Goal: Information Seeking & Learning: Learn about a topic

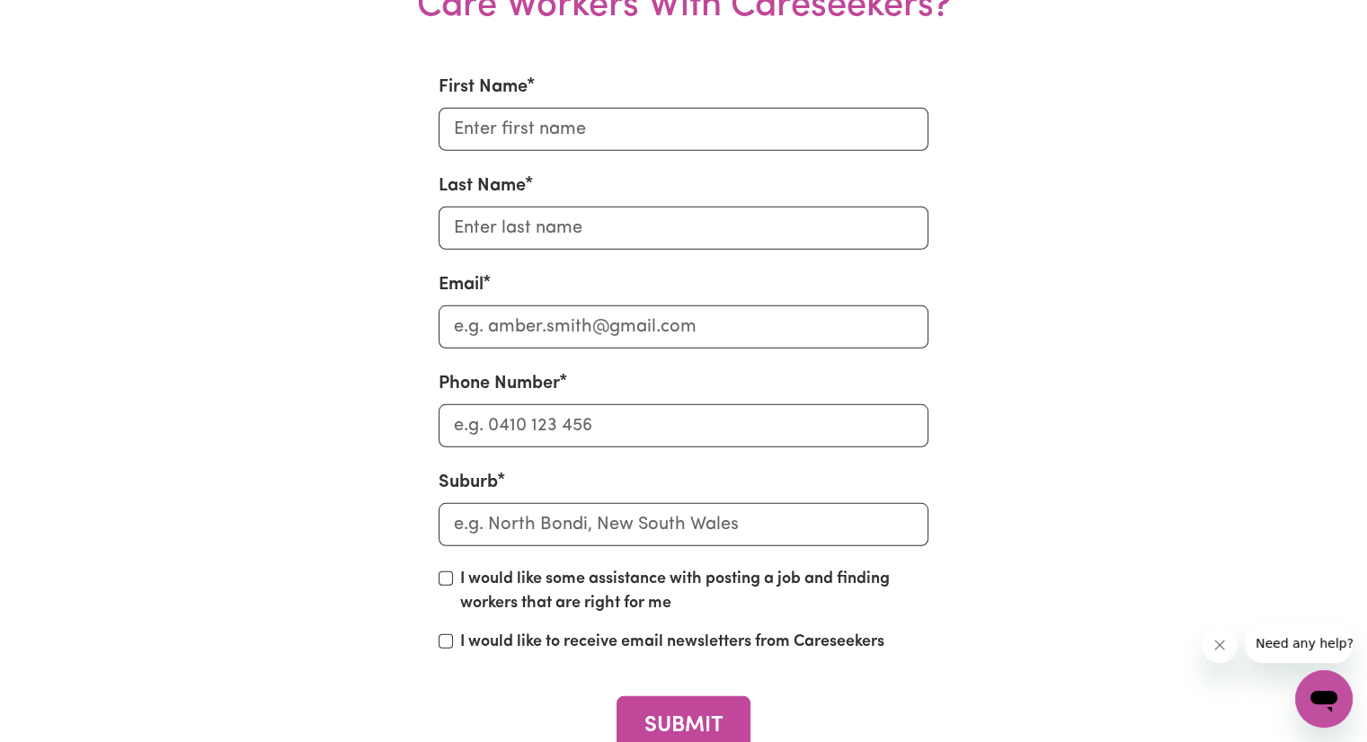
scroll to position [5882, 0]
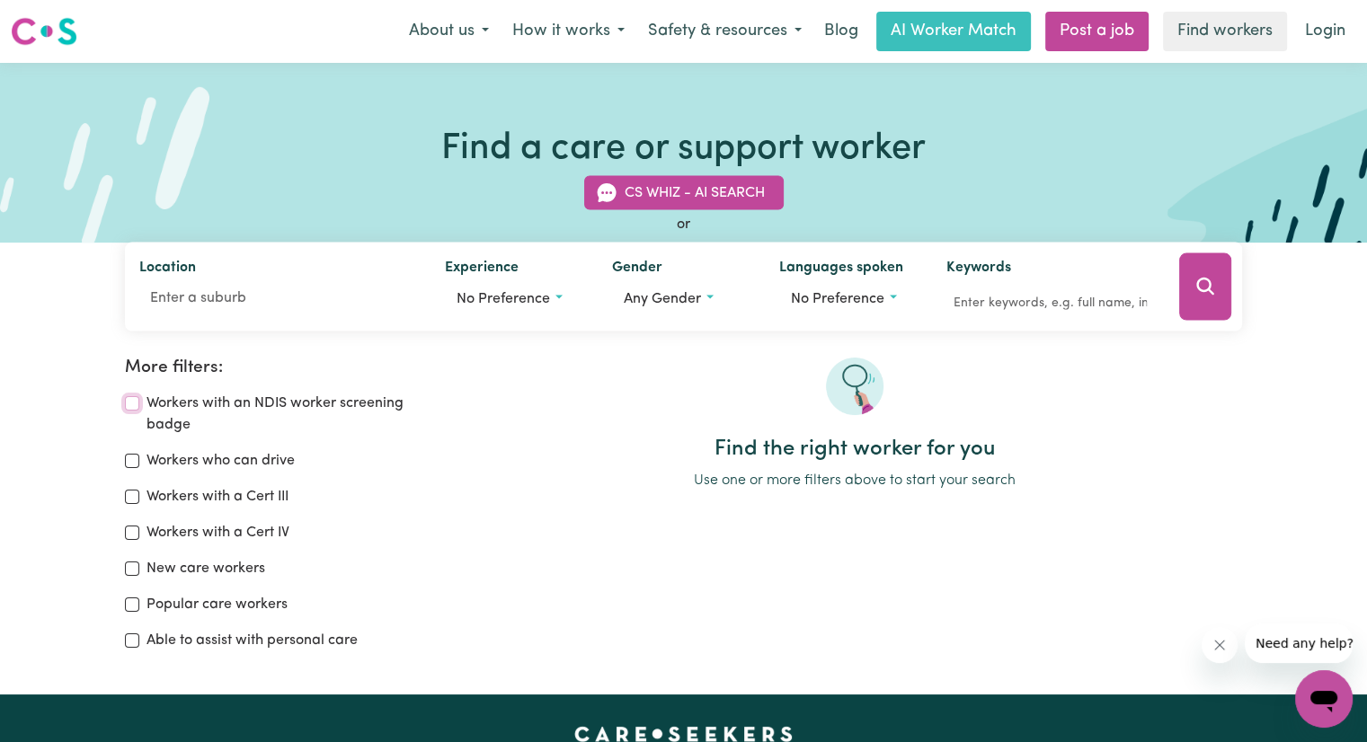
click at [135, 407] on input "Workers with an NDIS worker screening badge" at bounding box center [132, 403] width 14 height 14
checkbox input "true"
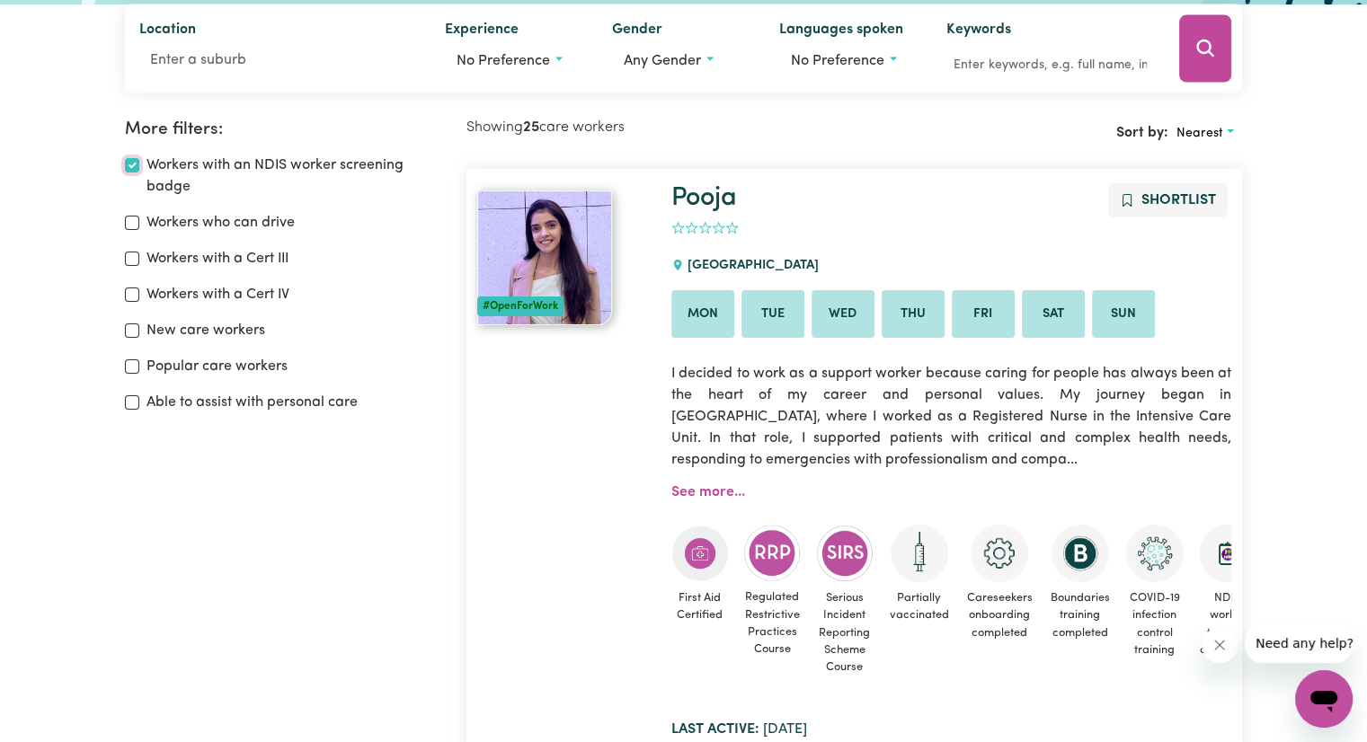
scroll to position [300, 0]
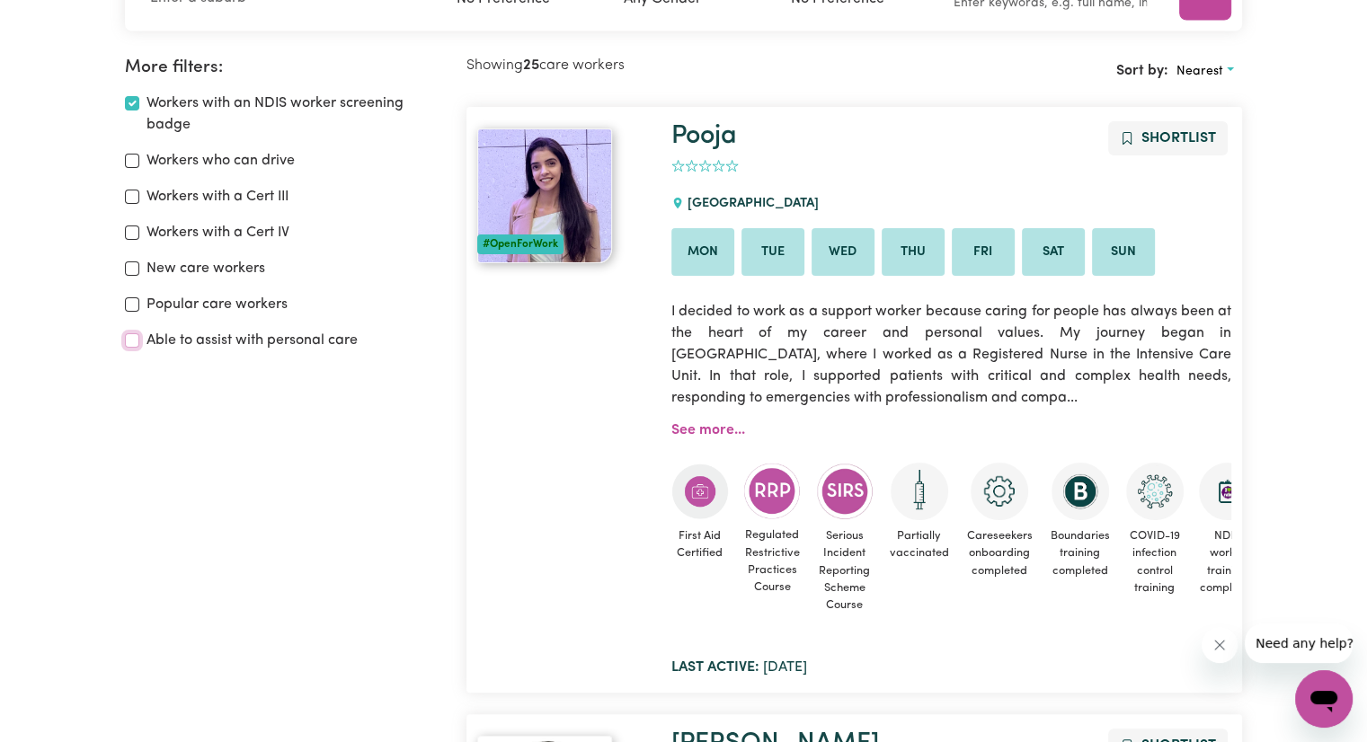
click at [137, 342] on input "Able to assist with personal care" at bounding box center [132, 340] width 14 height 14
checkbox input "true"
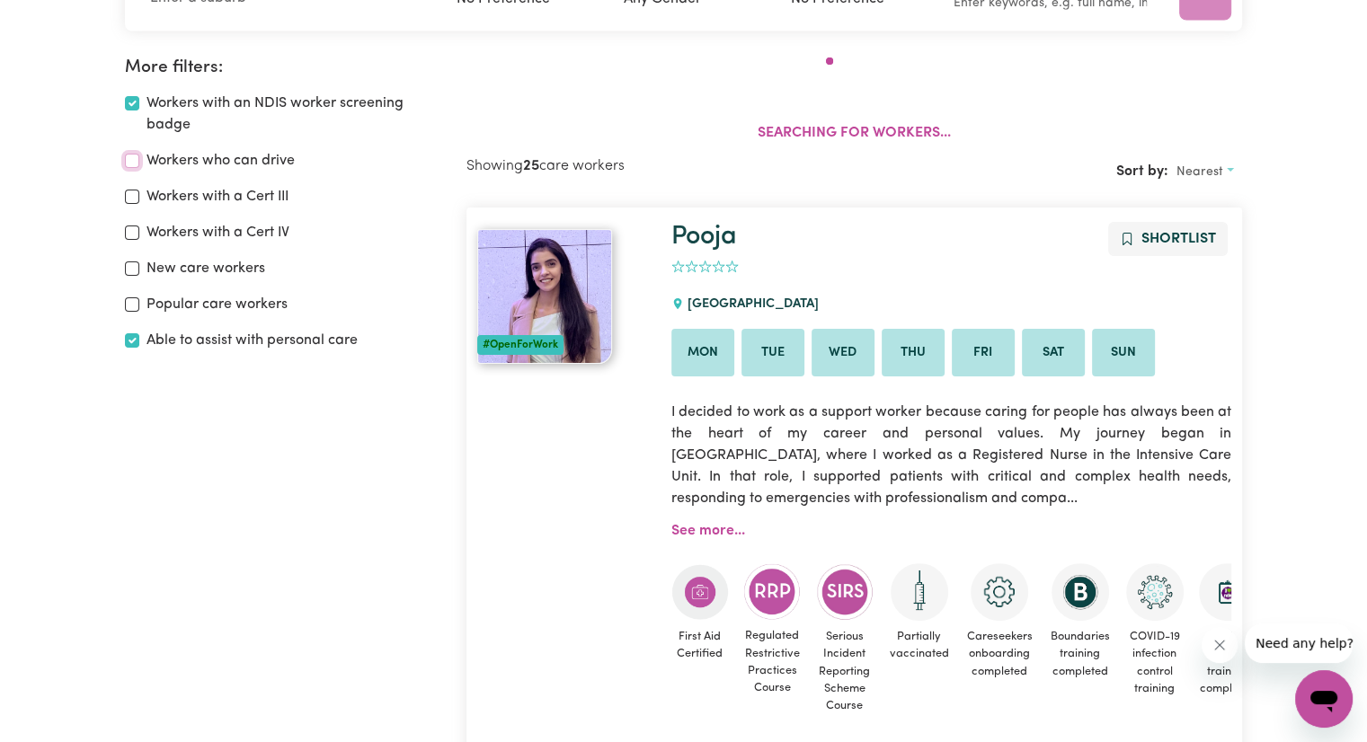
click at [134, 156] on input "Workers who can drive" at bounding box center [132, 161] width 14 height 14
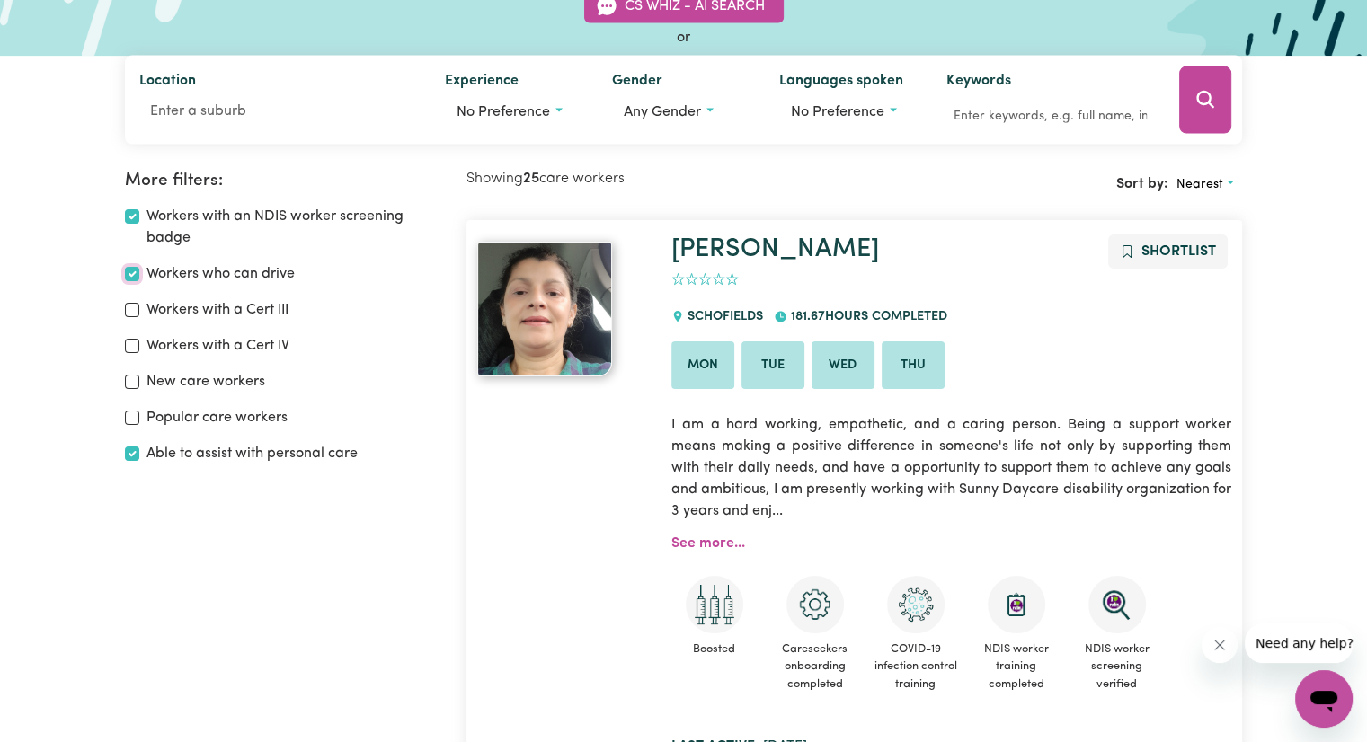
scroll to position [120, 0]
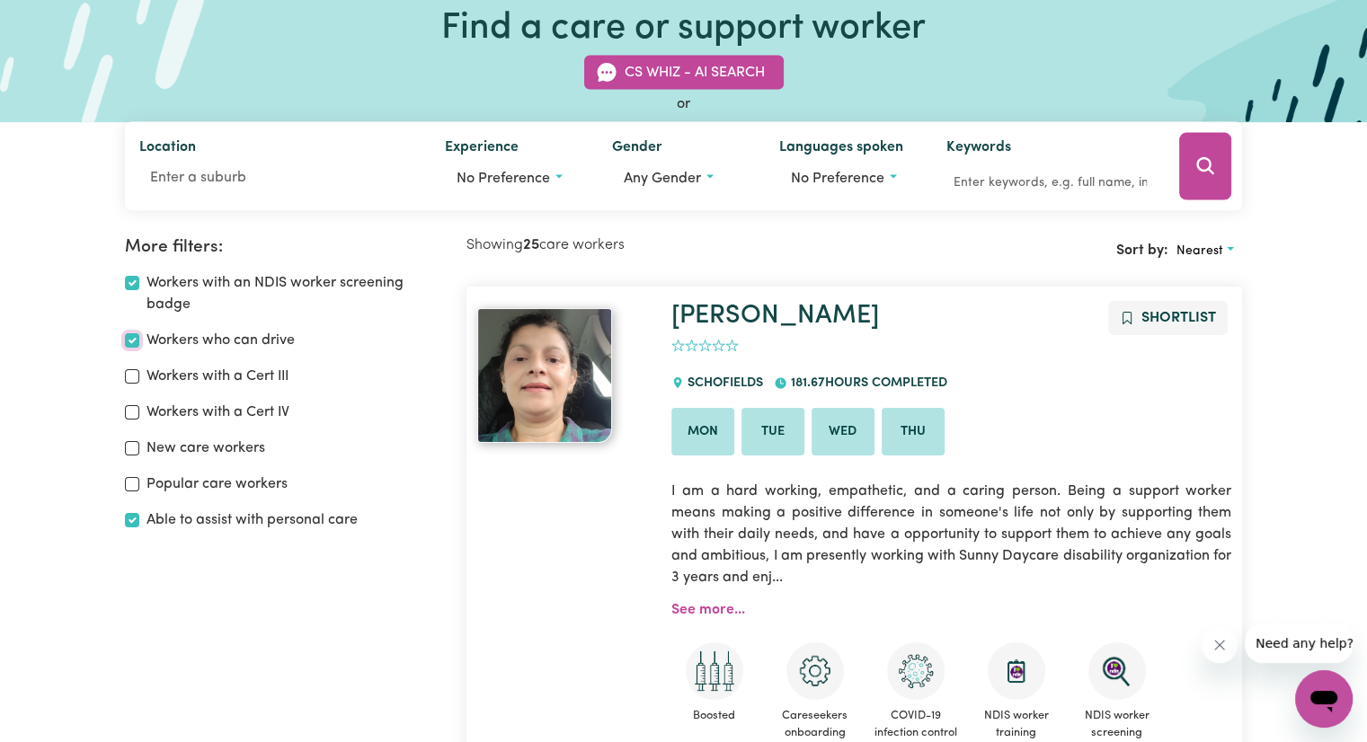
click at [128, 340] on input "Workers who can drive" at bounding box center [132, 340] width 14 height 14
checkbox input "false"
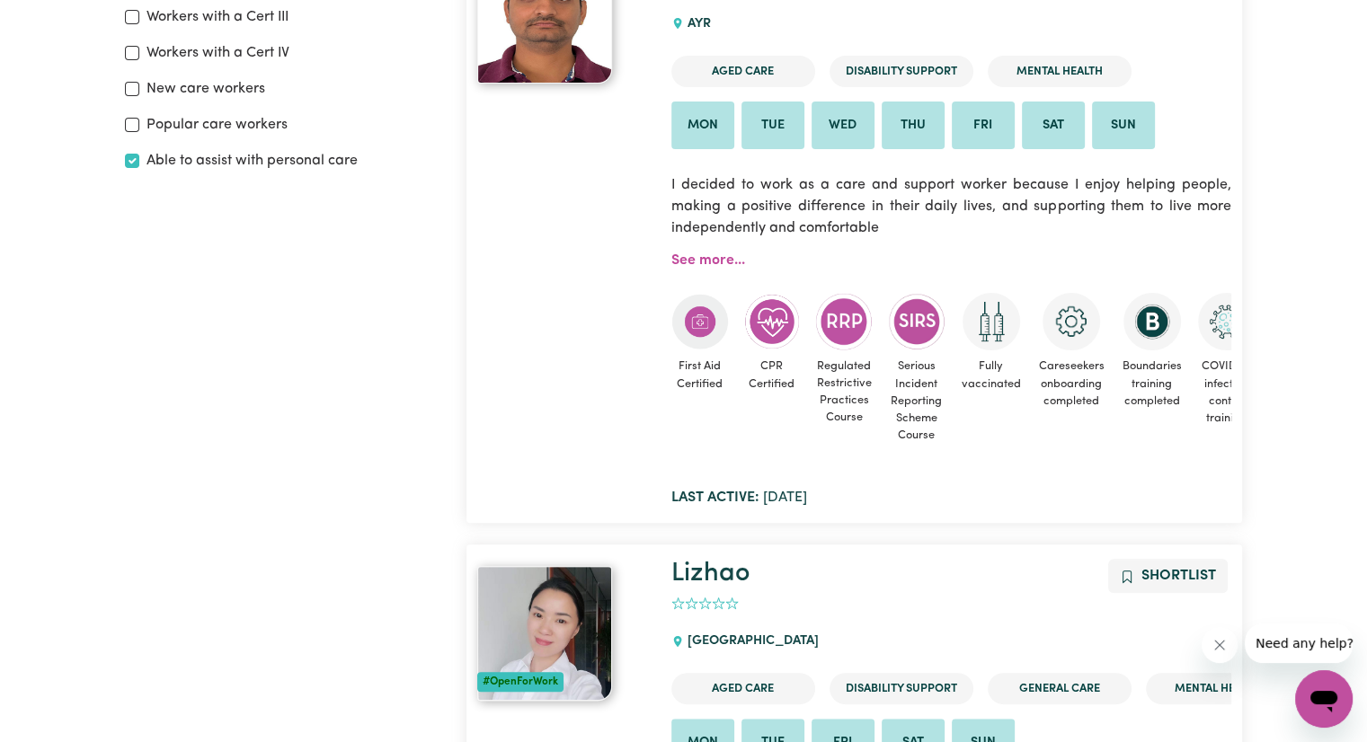
scroll to position [390, 0]
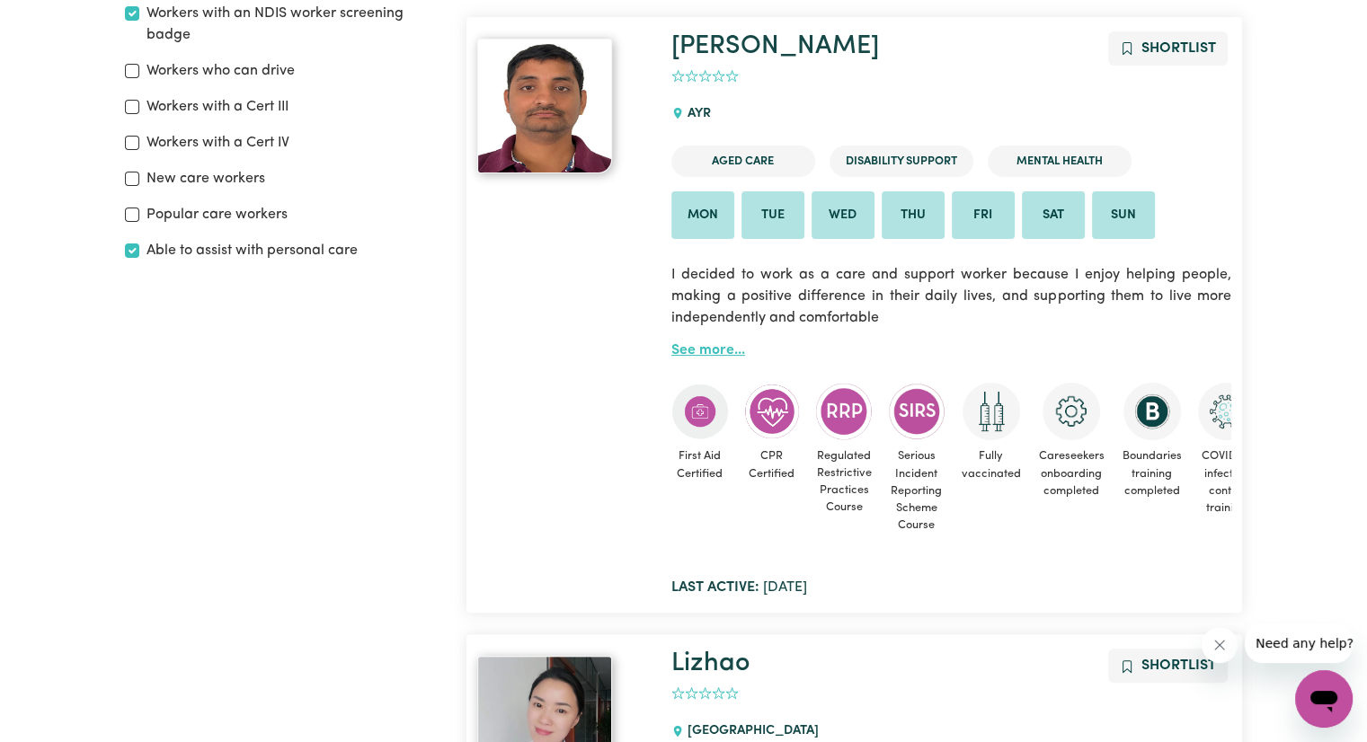
click at [687, 346] on link "See more..." at bounding box center [708, 350] width 74 height 14
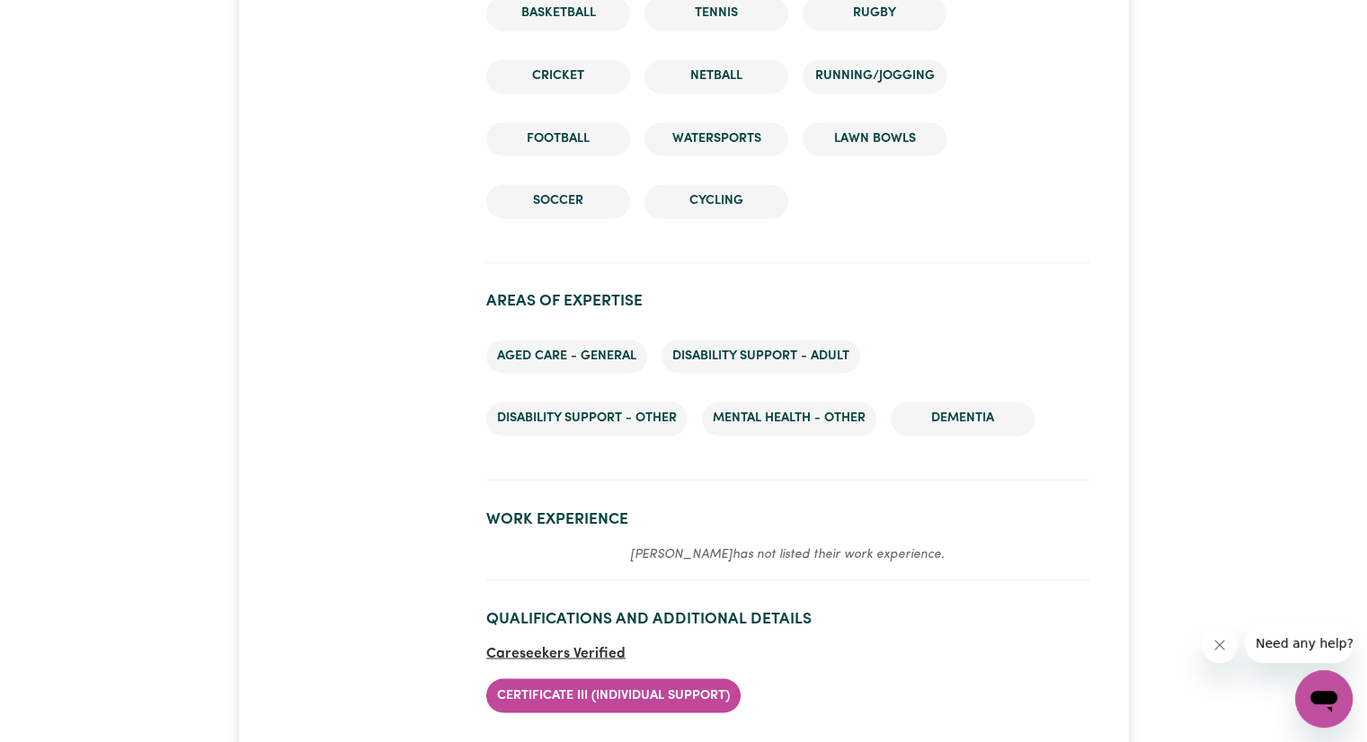
scroll to position [2966, 0]
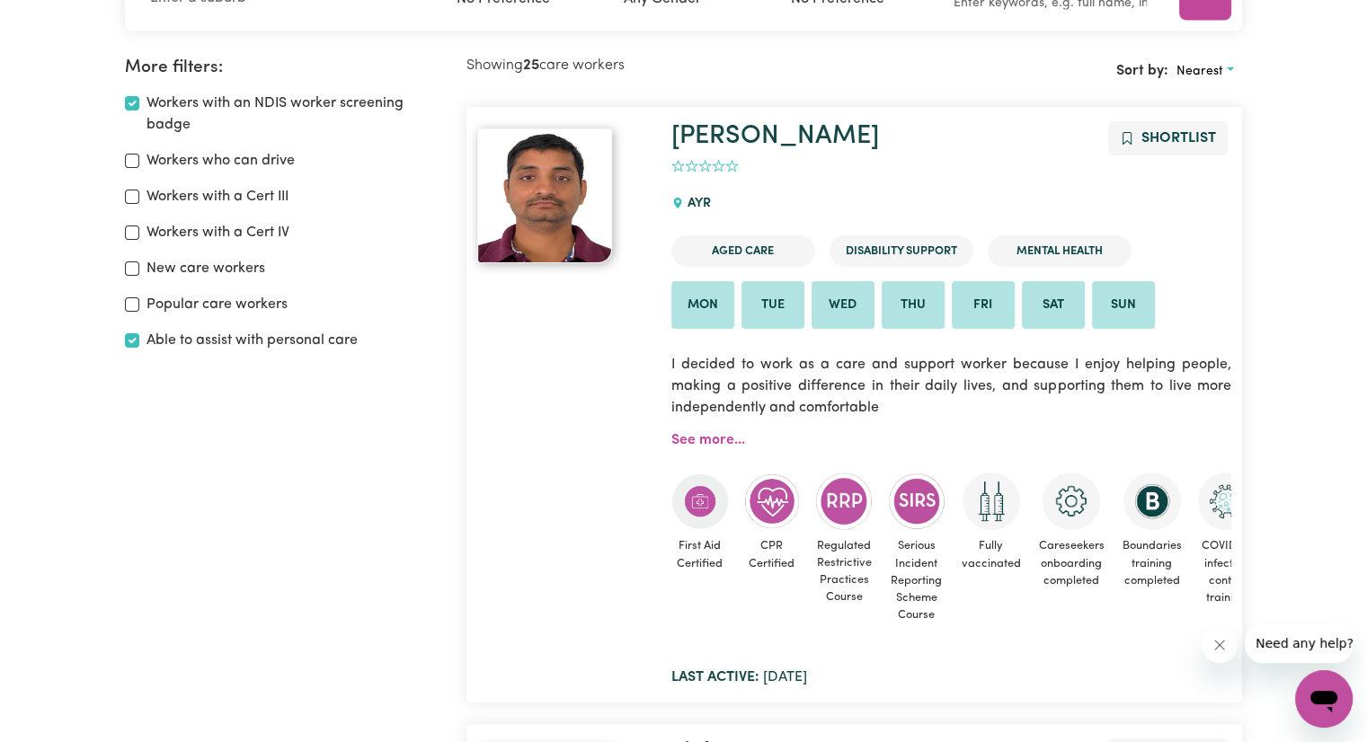
scroll to position [31, 0]
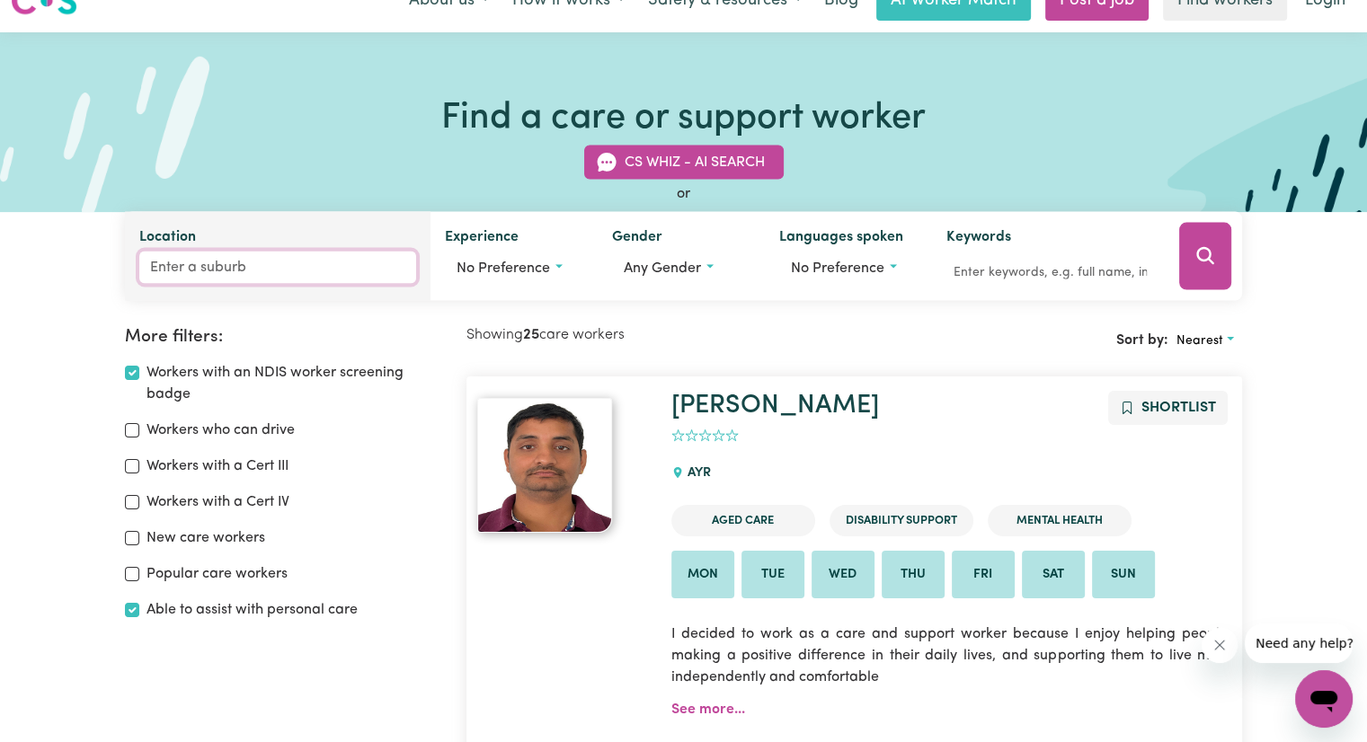
click at [248, 280] on input "Location" at bounding box center [277, 268] width 277 height 32
type input "Ryde"
type input "Ryde, [GEOGRAPHIC_DATA], 2112"
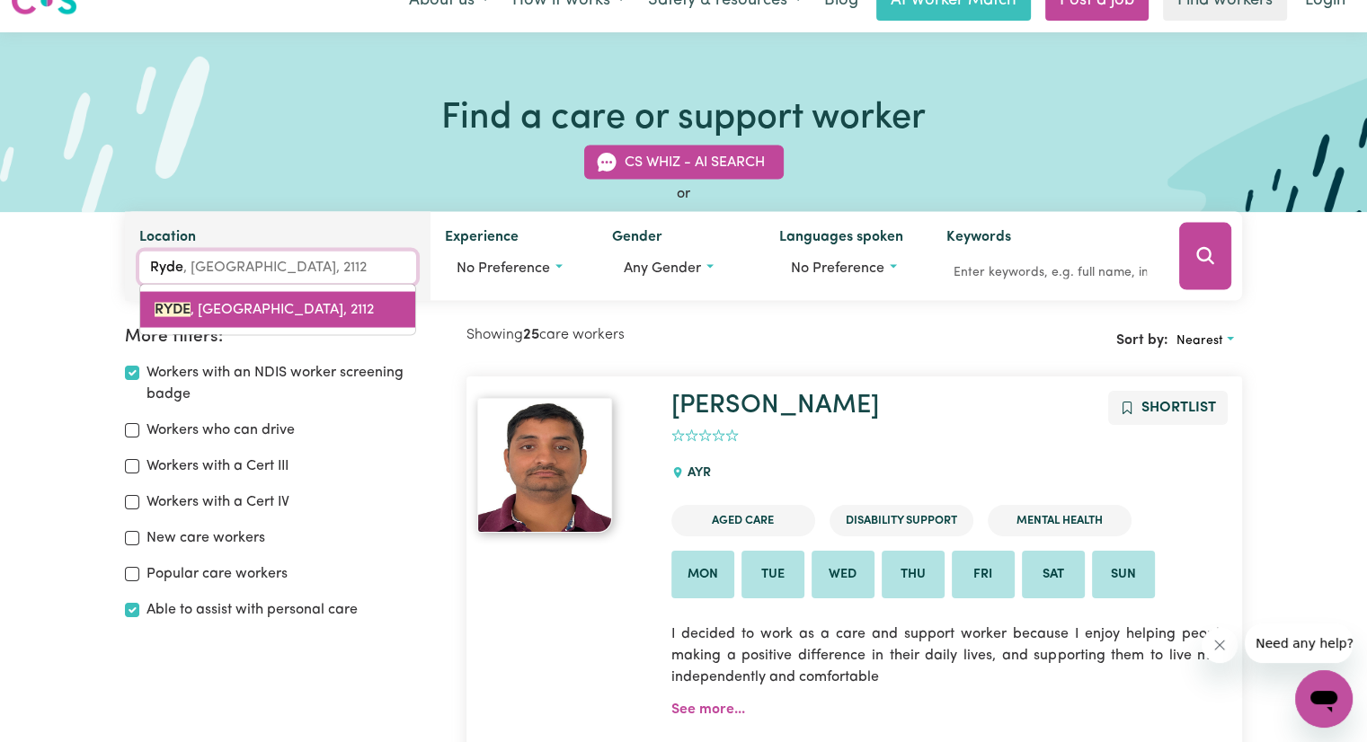
click at [259, 303] on span "RYDE , [GEOGRAPHIC_DATA], 2112" at bounding box center [264, 310] width 219 height 14
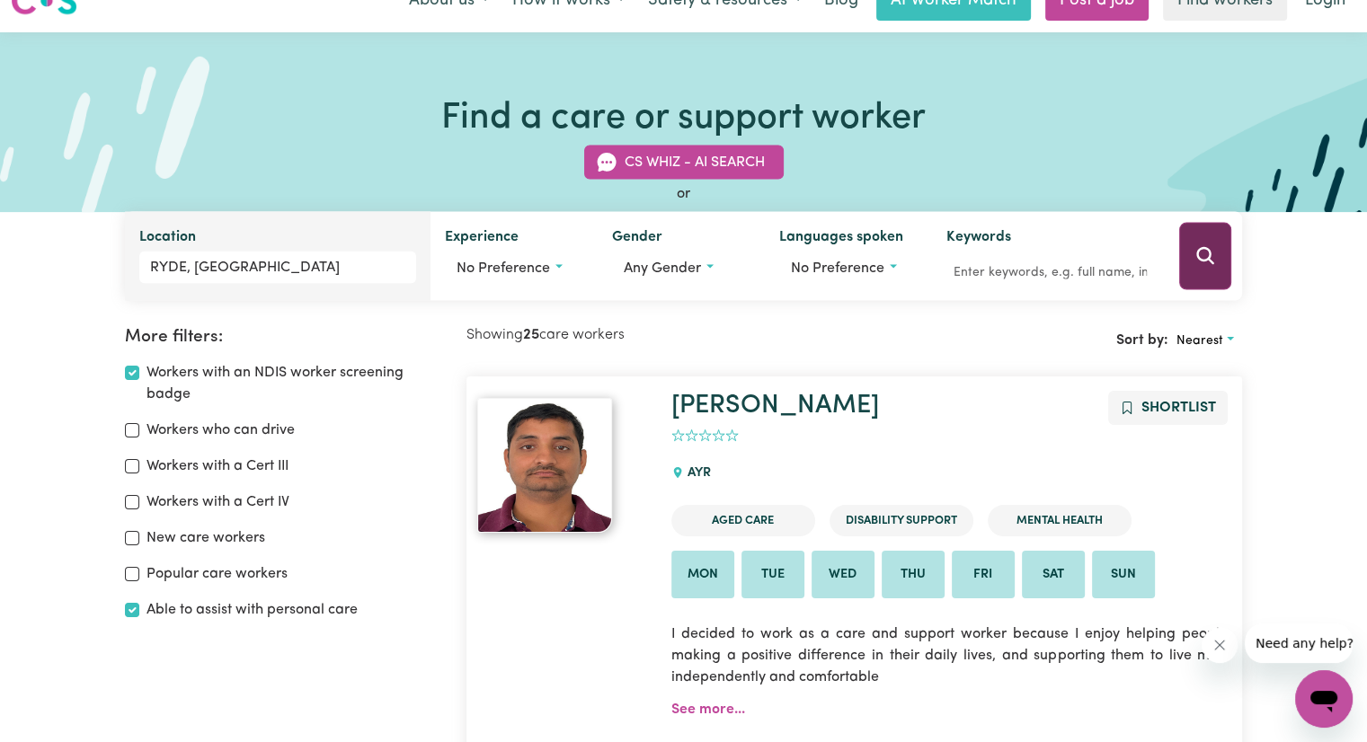
click at [1201, 249] on icon "Search" at bounding box center [1205, 256] width 22 height 22
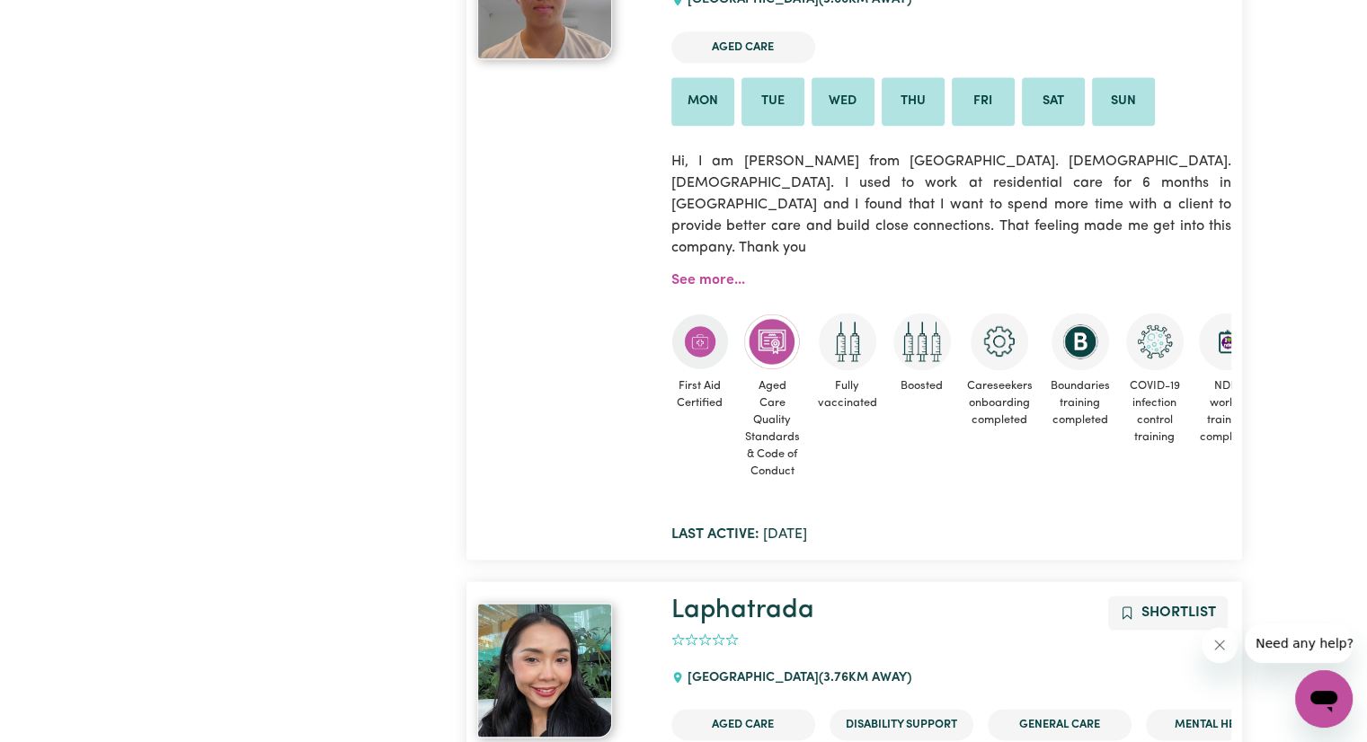
scroll to position [2457, 0]
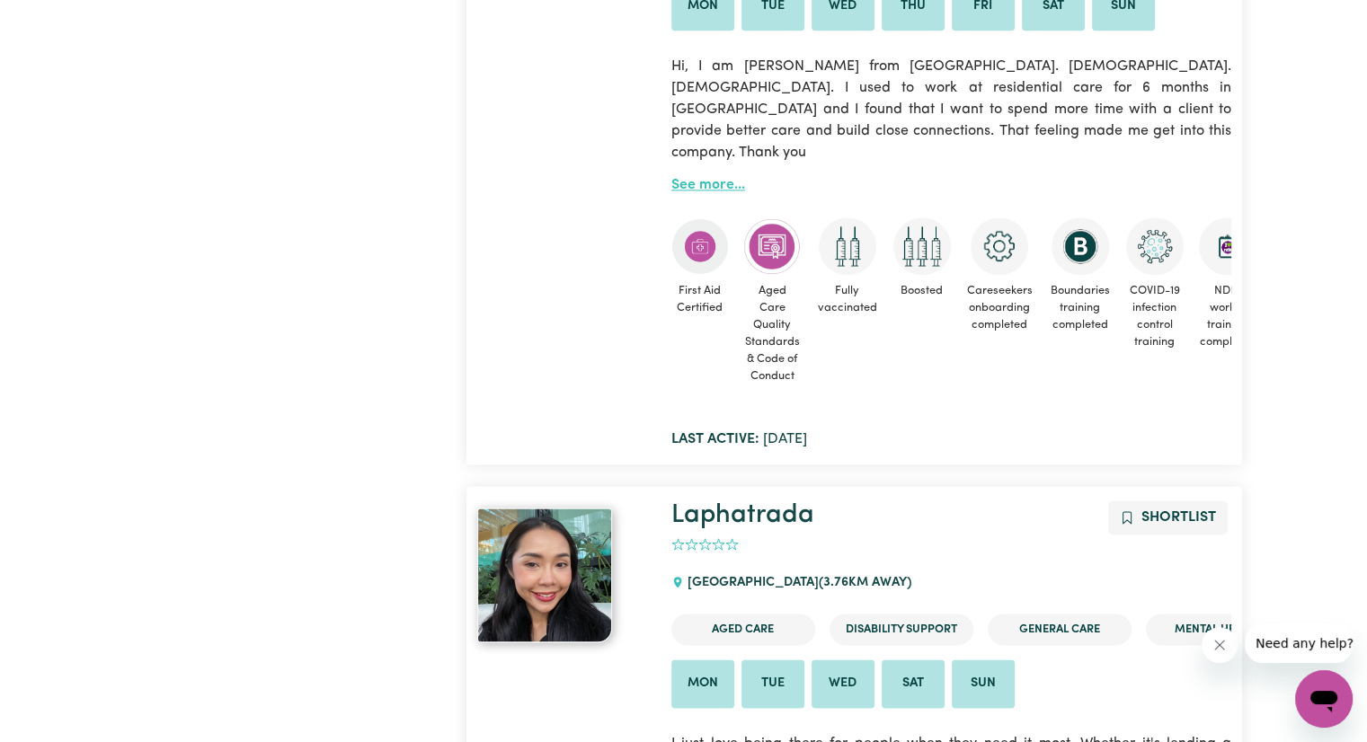
click at [717, 178] on link "See more..." at bounding box center [708, 185] width 74 height 14
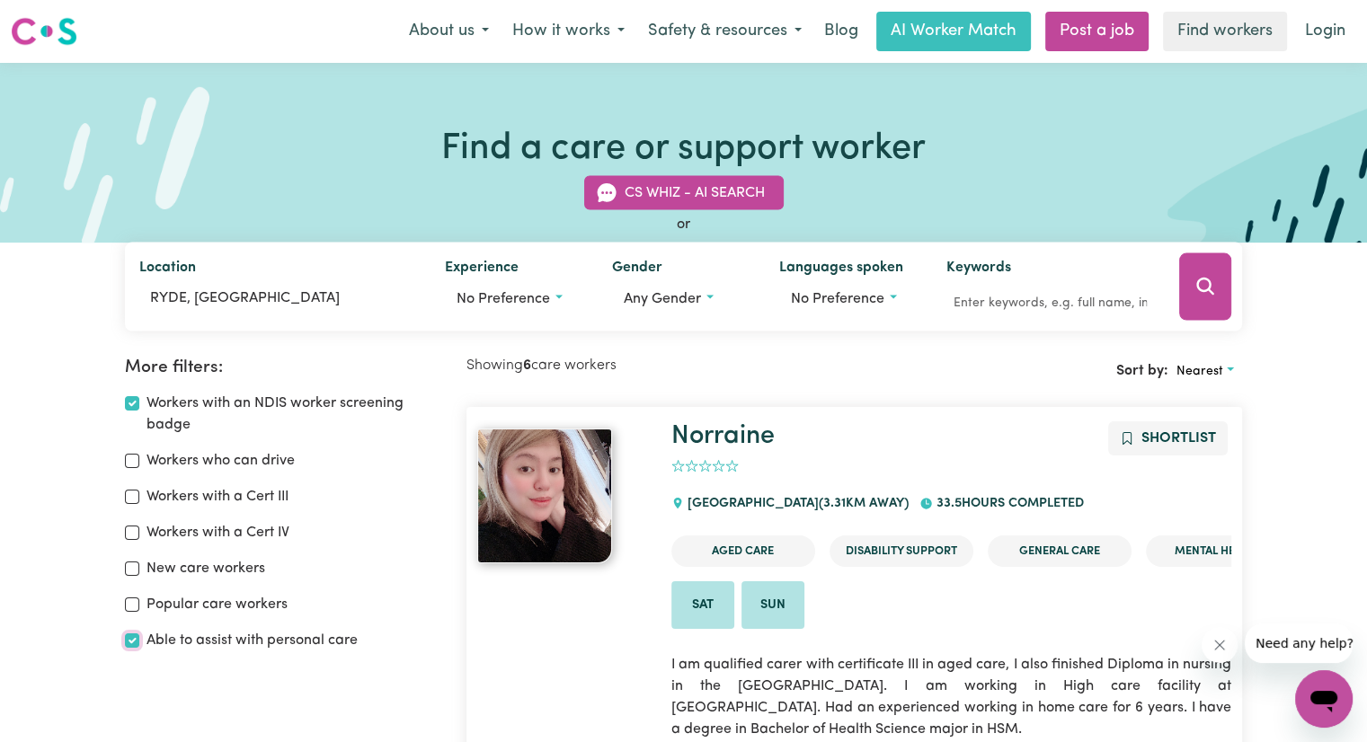
click at [126, 639] on input "Able to assist with personal care" at bounding box center [132, 641] width 14 height 14
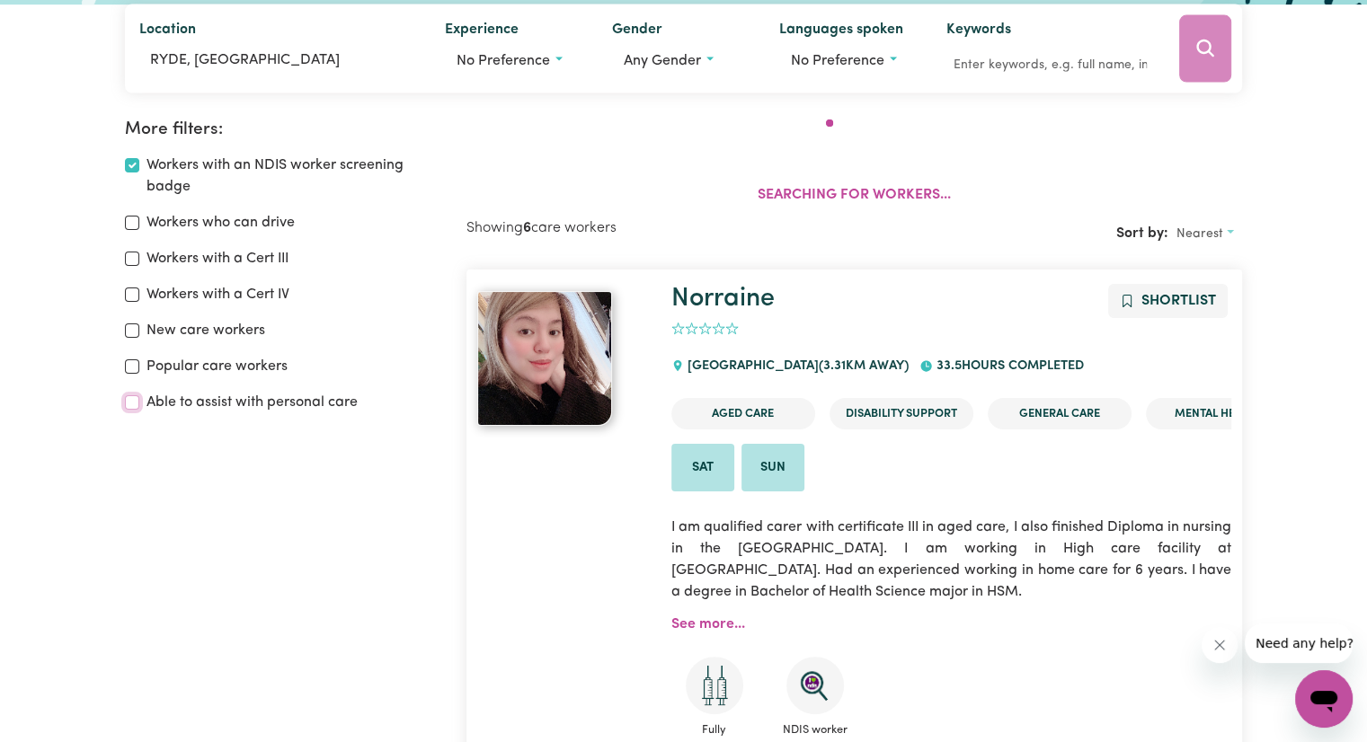
scroll to position [300, 0]
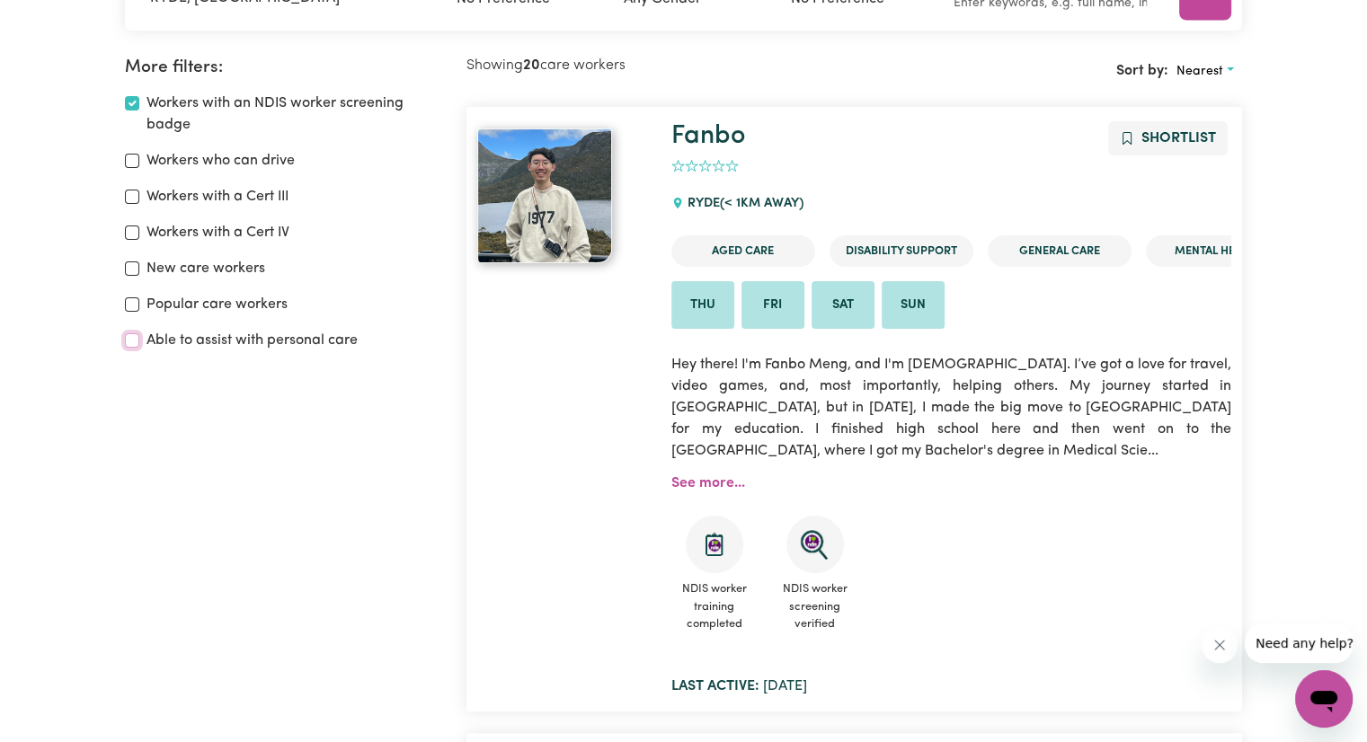
click at [131, 339] on input "Able to assist with personal care" at bounding box center [132, 340] width 14 height 14
checkbox input "true"
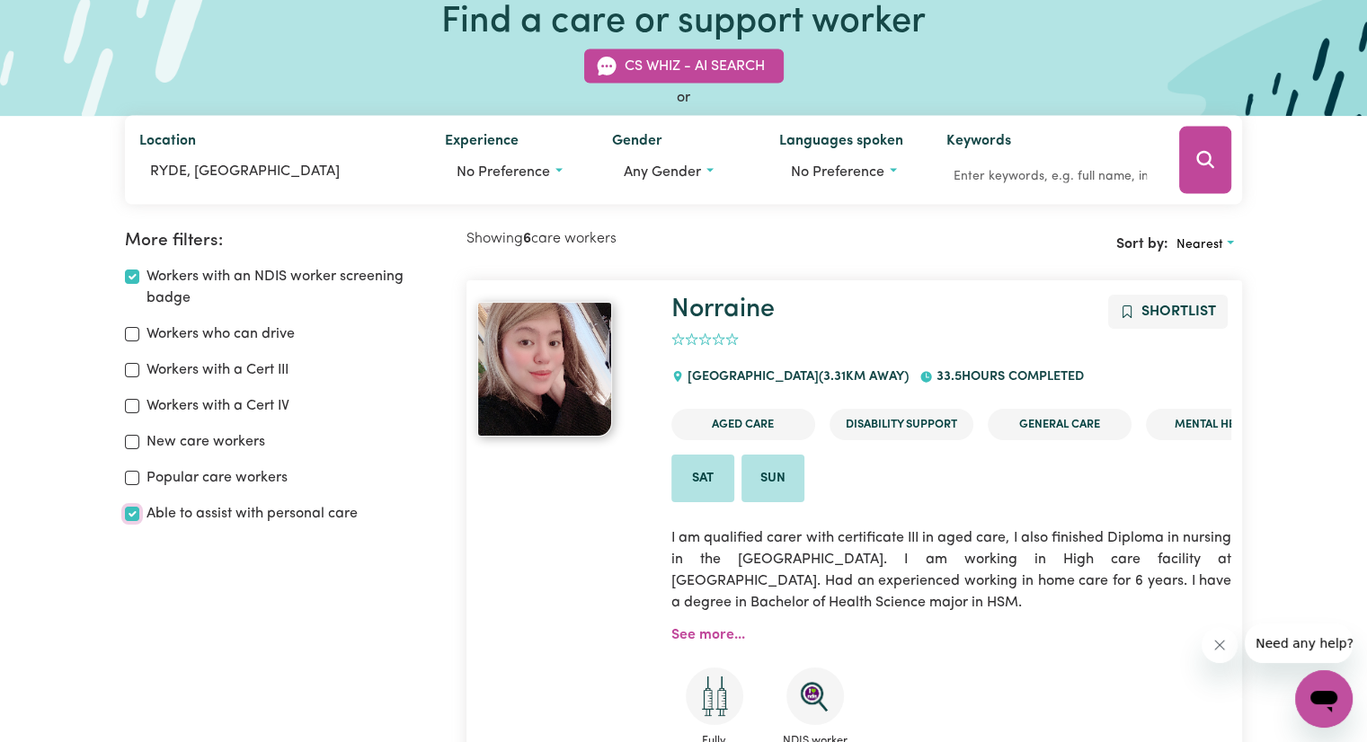
scroll to position [120, 0]
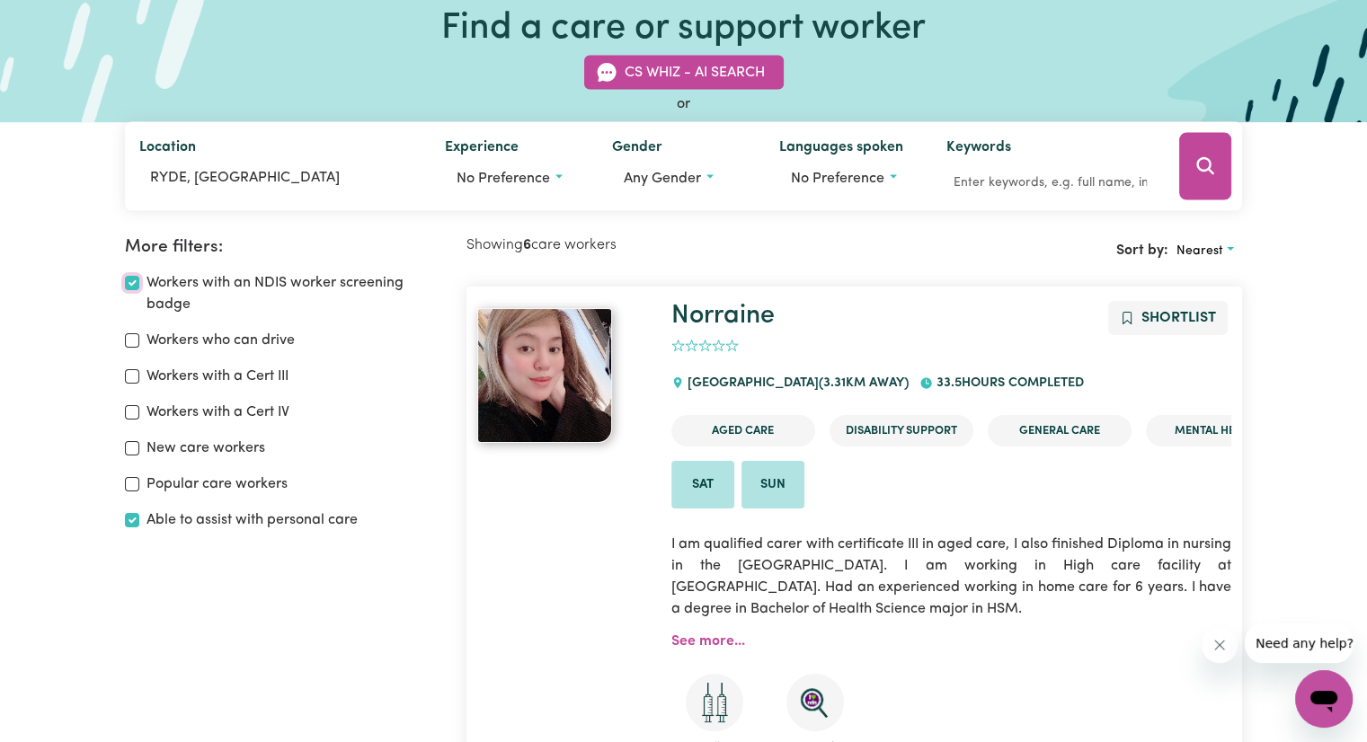
click at [130, 285] on input "Workers with an NDIS worker screening badge" at bounding box center [132, 283] width 14 height 14
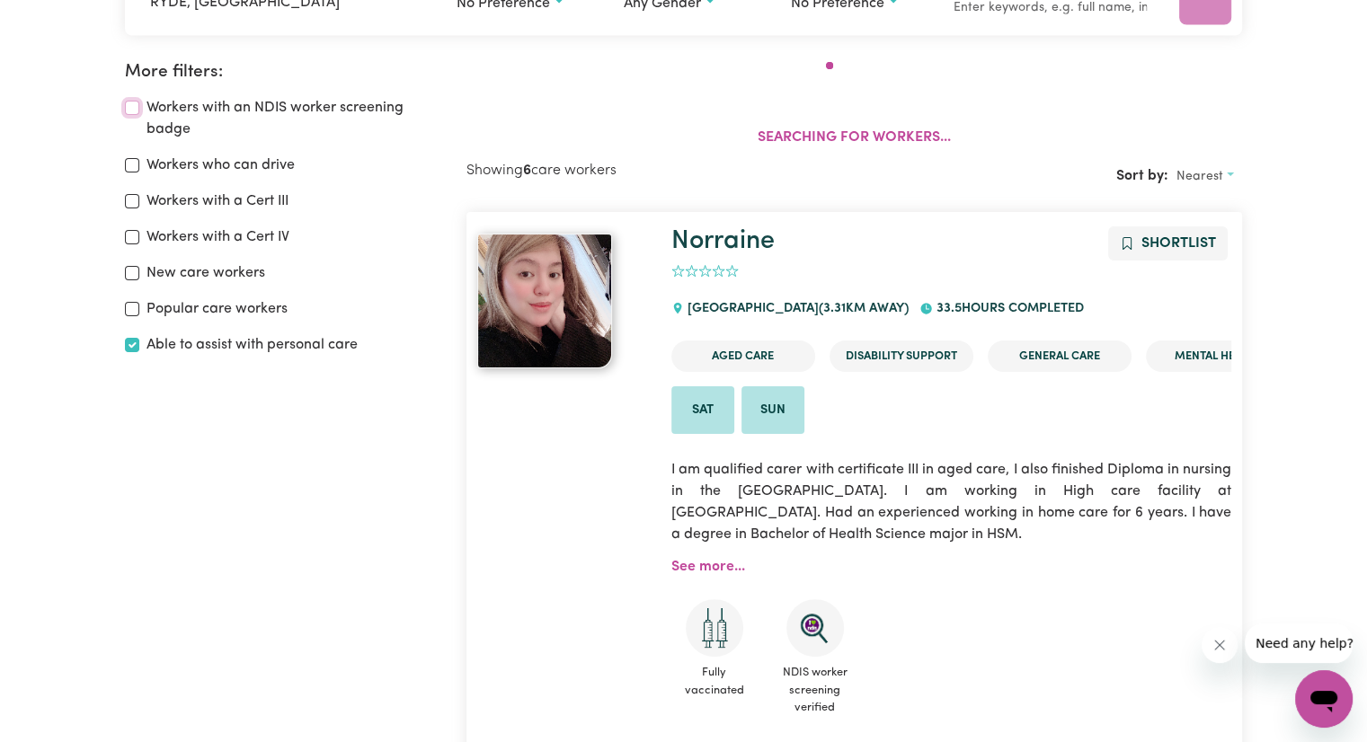
scroll to position [300, 0]
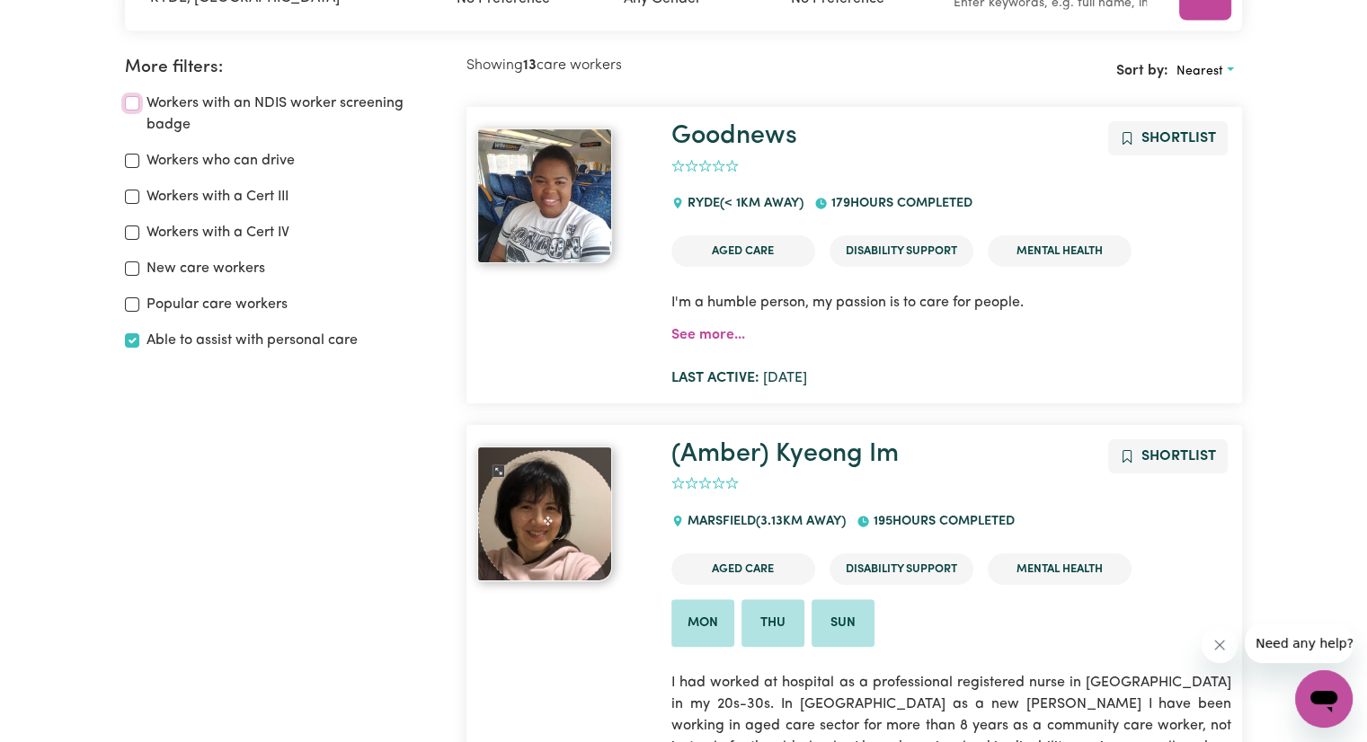
click at [135, 104] on input "Workers with an NDIS worker screening badge" at bounding box center [132, 103] width 14 height 14
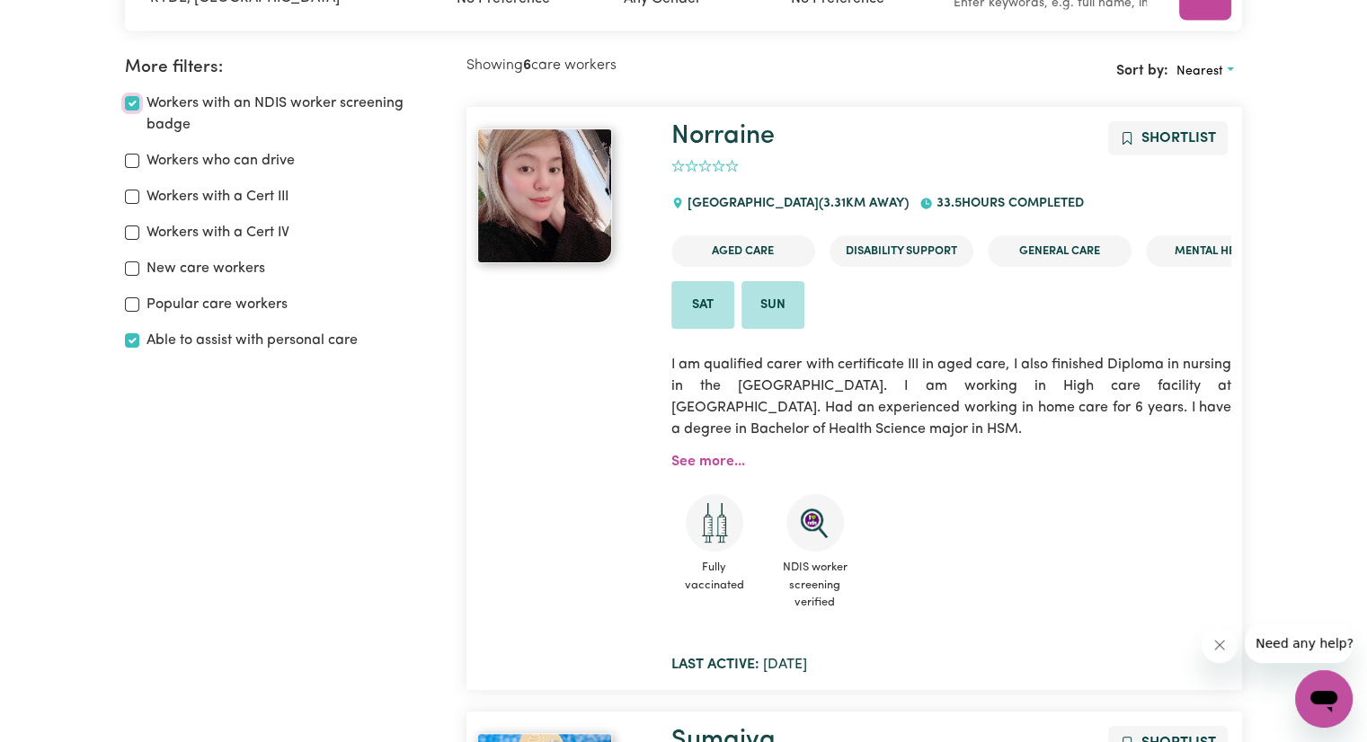
click at [135, 104] on input "Workers with an NDIS worker screening badge" at bounding box center [132, 103] width 14 height 14
checkbox input "false"
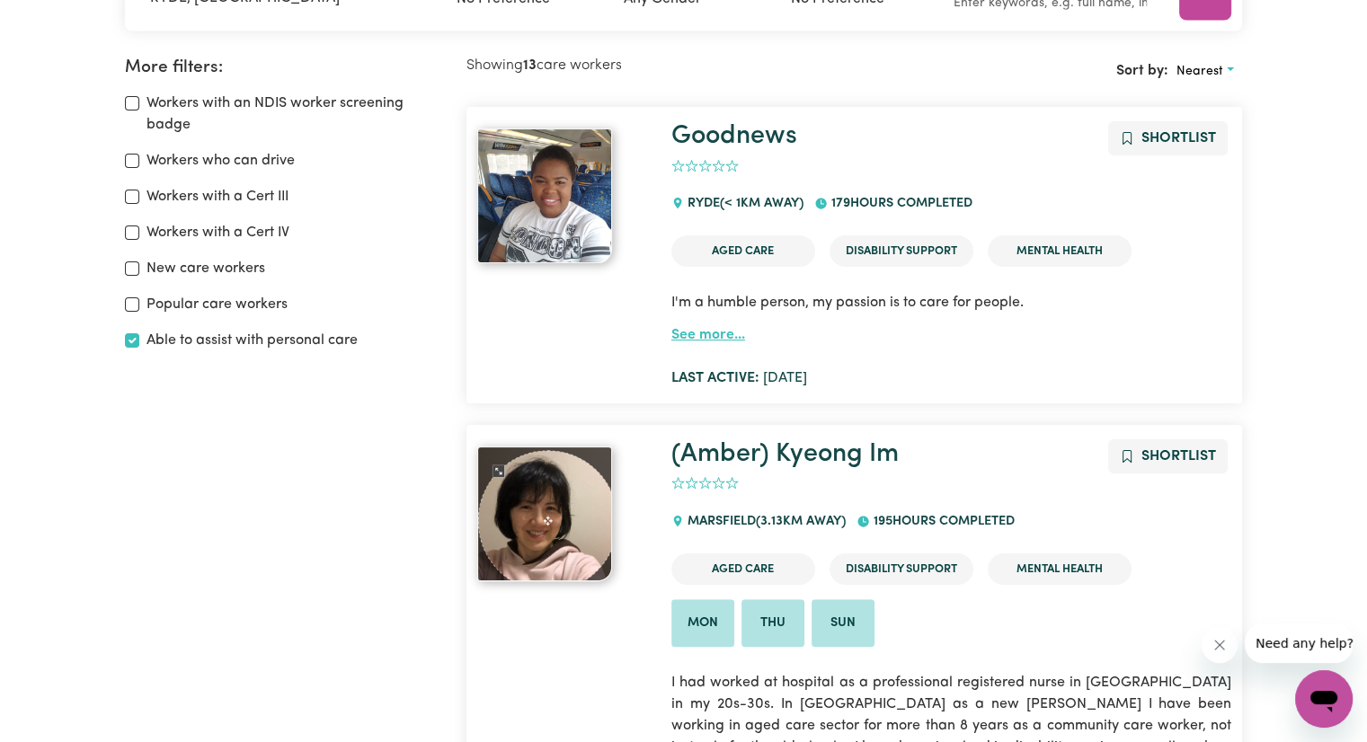
click at [694, 333] on link "See more..." at bounding box center [708, 335] width 74 height 14
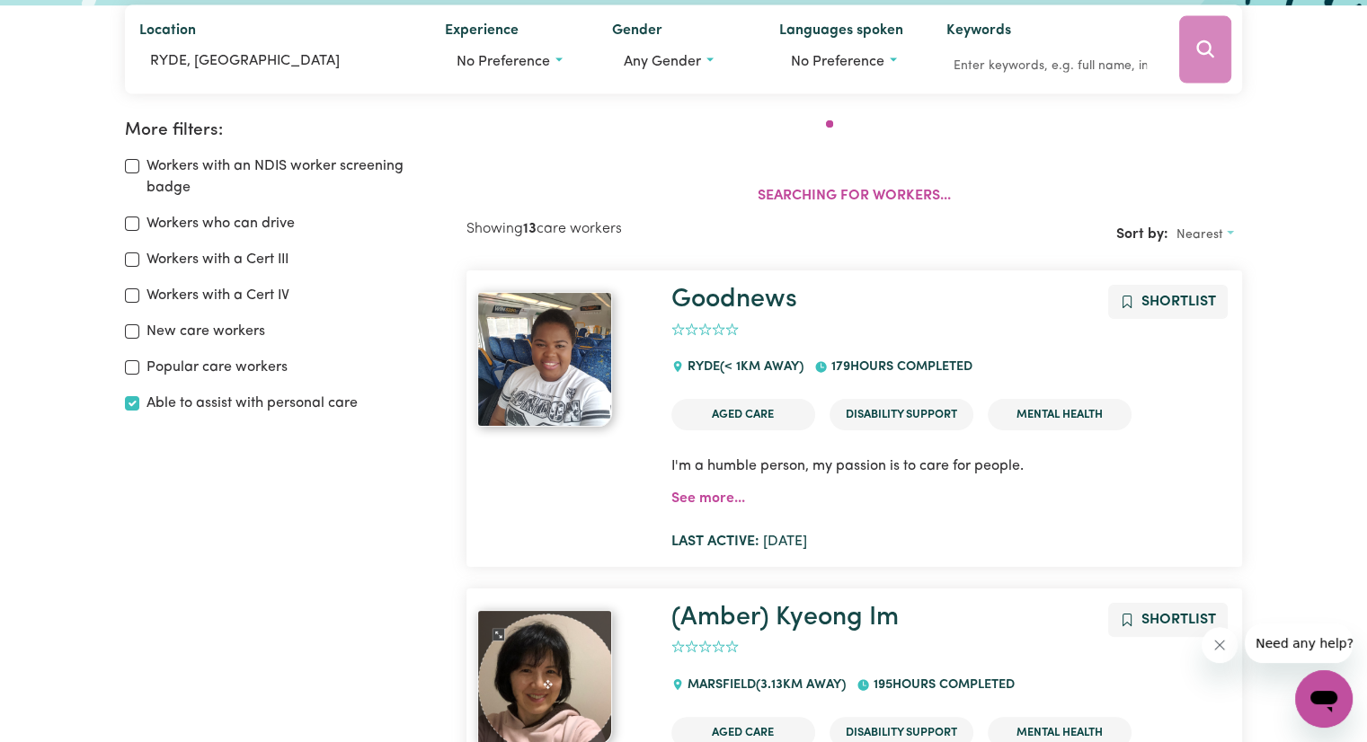
scroll to position [300, 0]
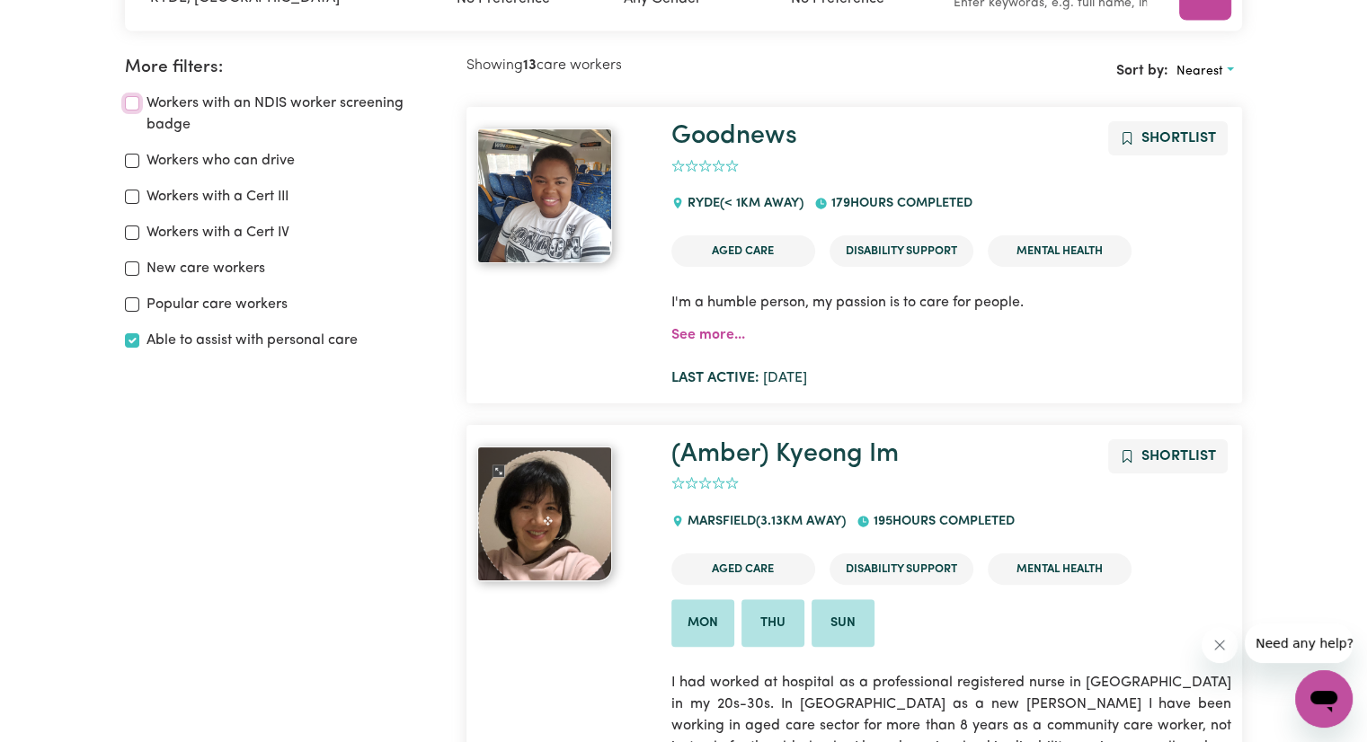
click at [129, 104] on input "Workers with an NDIS worker screening badge" at bounding box center [132, 103] width 14 height 14
checkbox input "true"
